Goal: Information Seeking & Learning: Learn about a topic

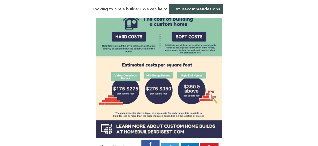
scroll to position [402, 0]
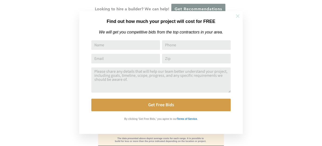
click at [236, 16] on icon at bounding box center [238, 16] width 6 height 6
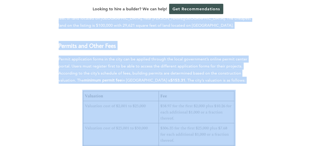
scroll to position [1252, 0]
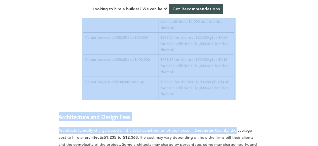
drag, startPoint x: 59, startPoint y: 78, endPoint x: 236, endPoint y: 95, distance: 178.6
drag, startPoint x: 281, startPoint y: 51, endPoint x: 282, endPoint y: 48, distance: 3.0
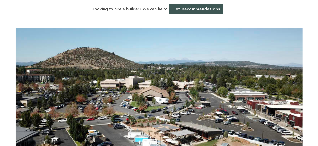
scroll to position [0, 0]
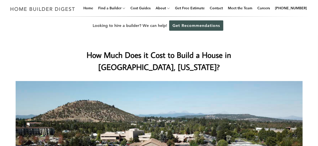
click at [271, 36] on div "How Much Does it Cost to Build a House in [GEOGRAPHIC_DATA], [US_STATE]?" at bounding box center [159, 139] width 303 height 208
click at [151, 8] on link "Cost Guides" at bounding box center [140, 8] width 24 height 16
drag, startPoint x: 299, startPoint y: 42, endPoint x: 297, endPoint y: 40, distance: 2.7
click at [297, 40] on div "How Much Does it Cost to Build a House in [GEOGRAPHIC_DATA], [US_STATE]?" at bounding box center [159, 139] width 303 height 208
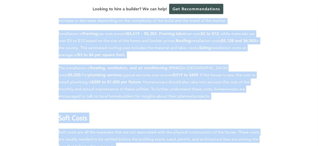
scroll to position [759, 0]
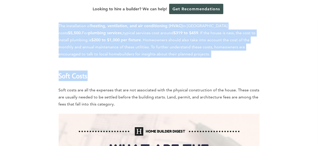
drag, startPoint x: 54, startPoint y: 88, endPoint x: 242, endPoint y: 33, distance: 195.4
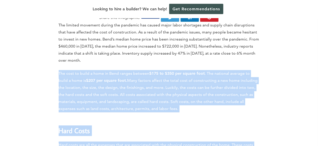
scroll to position [532, 0]
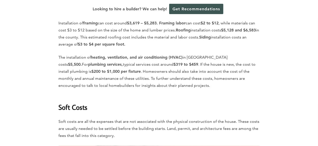
scroll to position [725, 0]
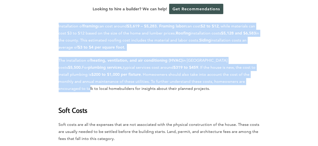
drag, startPoint x: 57, startPoint y: 72, endPoint x: 239, endPoint y: 57, distance: 182.4
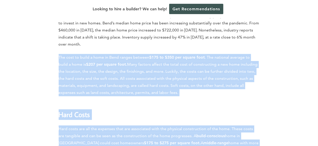
scroll to position [548, 0]
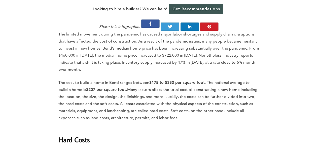
click at [106, 42] on p "The limited movement during the pandemic has caused major labor shortages and s…" at bounding box center [159, 52] width 201 height 42
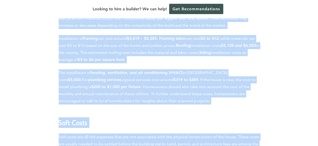
scroll to position [759, 0]
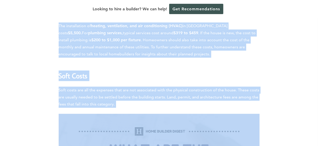
drag, startPoint x: 55, startPoint y: 54, endPoint x: 253, endPoint y: 96, distance: 202.2
drag, startPoint x: 238, startPoint y: 102, endPoint x: 168, endPoint y: 48, distance: 89.0
click at [168, 64] on h2 "Soft Costs" at bounding box center [159, 72] width 201 height 17
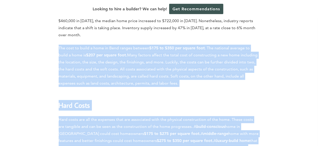
scroll to position [507, 0]
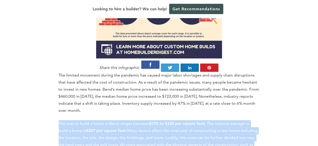
click at [59, 120] on p "The cost to build a home in [GEOGRAPHIC_DATA] ranges between $175 to $350 per s…" at bounding box center [159, 141] width 201 height 42
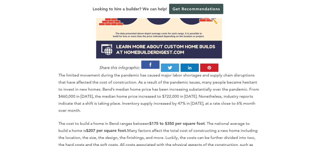
click at [80, 77] on p "The limited movement during the pandemic has caused major labor shortages and s…" at bounding box center [159, 93] width 201 height 42
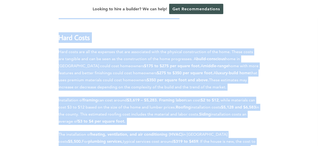
scroll to position [664, 0]
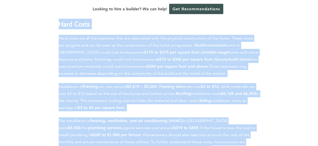
drag, startPoint x: 58, startPoint y: 96, endPoint x: 228, endPoint y: 124, distance: 172.3
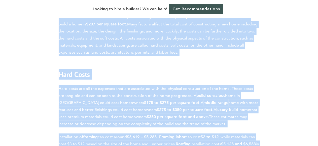
scroll to position [563, 0]
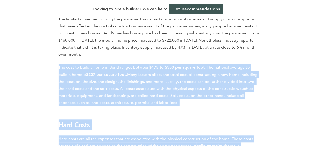
click at [59, 64] on p "The cost to build a home in [GEOGRAPHIC_DATA] ranges between $175 to $350 per s…" at bounding box center [159, 85] width 201 height 42
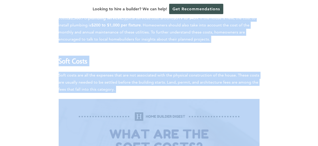
scroll to position [776, 0]
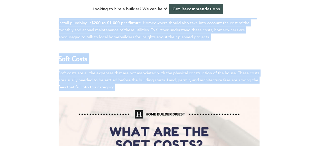
drag, startPoint x: 58, startPoint y: 39, endPoint x: 254, endPoint y: 58, distance: 197.1
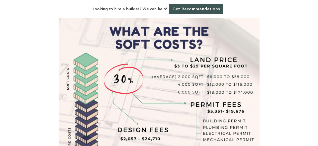
scroll to position [852, 0]
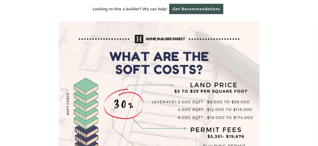
click at [76, 32] on img at bounding box center [159, 121] width 201 height 201
drag, startPoint x: 122, startPoint y: 41, endPoint x: 119, endPoint y: 57, distance: 16.4
click at [119, 57] on img at bounding box center [159, 121] width 201 height 201
click at [126, 35] on img at bounding box center [159, 121] width 201 height 201
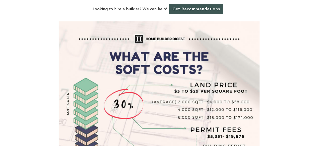
click at [19, 15] on div "Looking to hire a builder? We can help! Get Recommendations" at bounding box center [159, 9] width 318 height 18
click at [115, 27] on img at bounding box center [159, 121] width 201 height 201
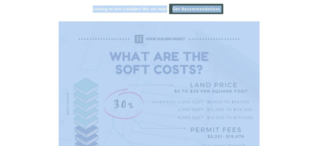
drag, startPoint x: 52, startPoint y: 8, endPoint x: 188, endPoint y: 90, distance: 159.2
copy div "Loremip do sita c adipisc? El sed doei! Tem Incididuntutlab Etdo Magn a Enimadm…"
click at [249, 66] on img at bounding box center [159, 121] width 201 height 201
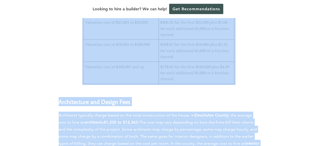
scroll to position [1275, 0]
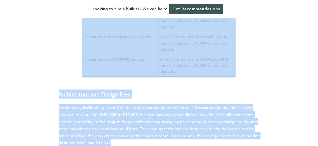
drag, startPoint x: 63, startPoint y: 53, endPoint x: 239, endPoint y: 118, distance: 187.7
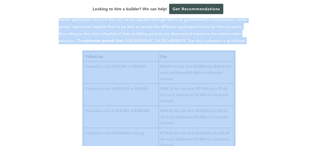
scroll to position [1203, 0]
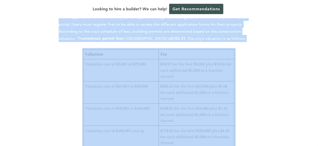
drag, startPoint x: 58, startPoint y: 64, endPoint x: 236, endPoint y: 113, distance: 185.1
drag, startPoint x: 142, startPoint y: 78, endPoint x: 56, endPoint y: 60, distance: 87.4
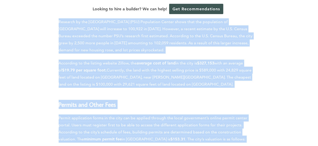
scroll to position [1052, 0]
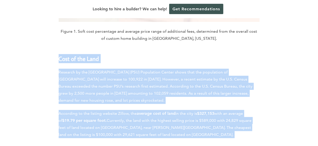
click at [145, 48] on h3 "Cost of the Land" at bounding box center [159, 55] width 201 height 15
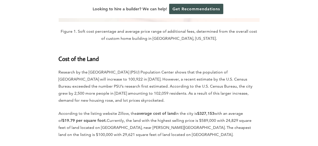
drag, startPoint x: 258, startPoint y: 7, endPoint x: 256, endPoint y: 8, distance: 2.7
click at [256, 8] on div "Looking to hire a builder? We can help! Get Recommendations" at bounding box center [159, 9] width 318 height 18
click at [52, 9] on div "Looking to hire a builder? We can help! Get Recommendations" at bounding box center [159, 9] width 318 height 18
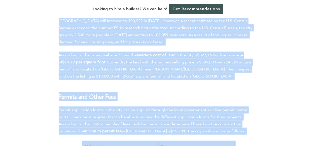
scroll to position [1218, 0]
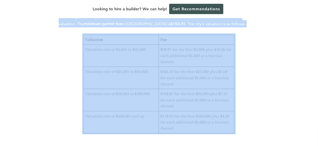
drag, startPoint x: 54, startPoint y: 108, endPoint x: 214, endPoint y: 111, distance: 159.1
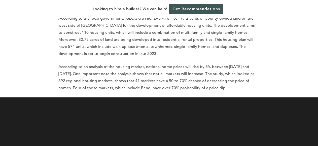
scroll to position [1852, 0]
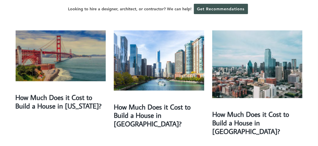
scroll to position [101, 0]
